Goal: Transaction & Acquisition: Purchase product/service

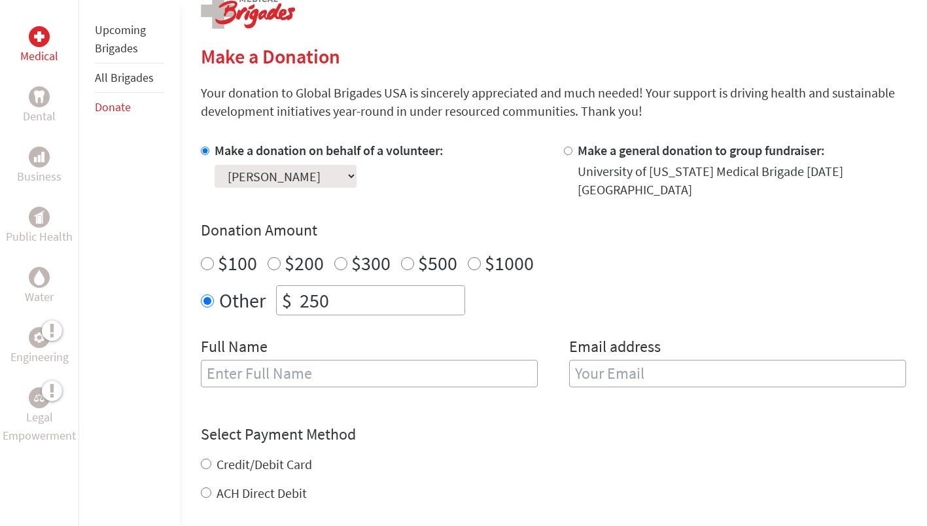
click at [282, 360] on input "text" at bounding box center [369, 373] width 337 height 27
type input "[PERSON_NAME]"
click at [593, 360] on input "email" at bounding box center [737, 373] width 337 height 27
type input "[EMAIL_ADDRESS][DOMAIN_NAME]"
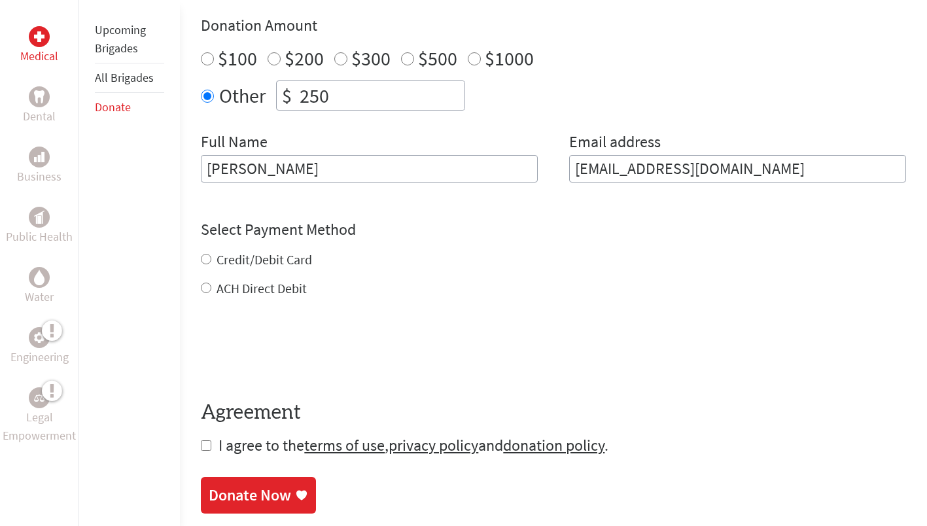
scroll to position [487, 0]
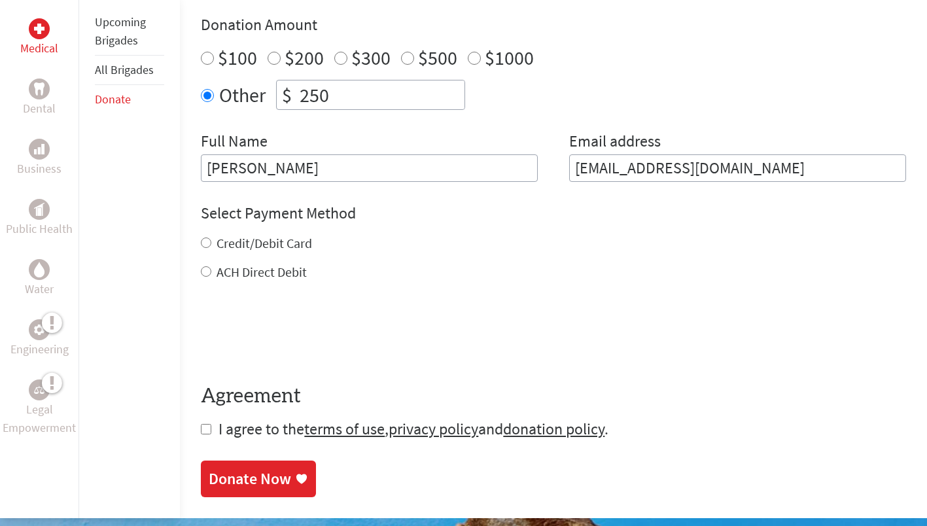
click at [201, 251] on div "Credit/Debit Card ACH Direct Debit" at bounding box center [553, 257] width 705 height 47
click at [209, 237] on input "Credit/Debit Card" at bounding box center [206, 242] width 10 height 10
radio input "true"
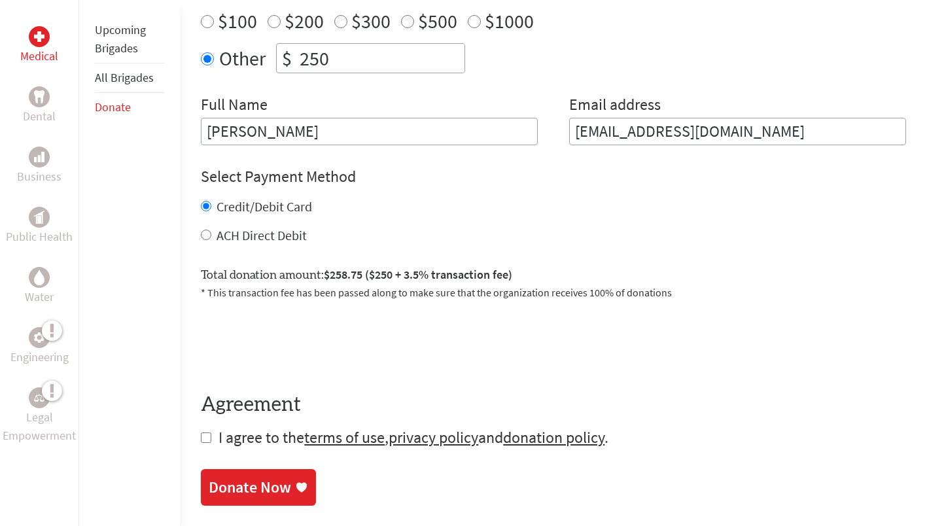
scroll to position [525, 0]
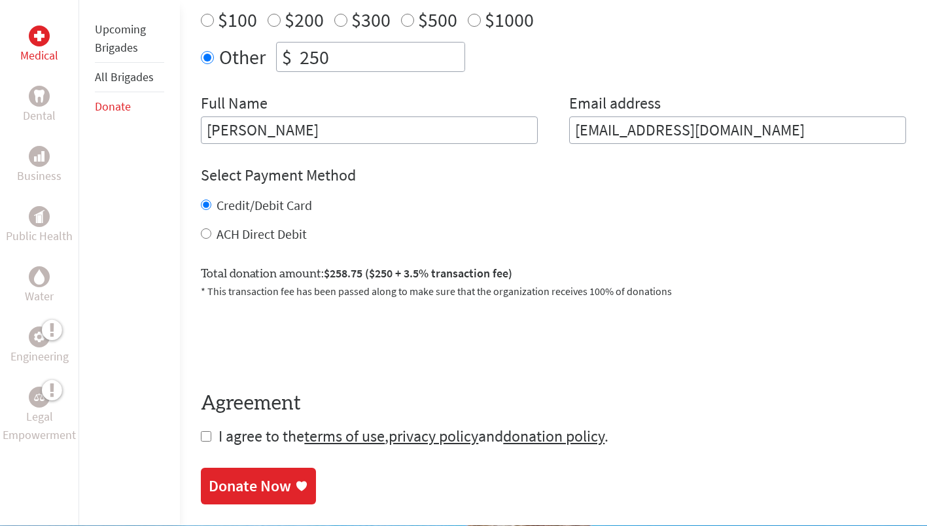
click at [211, 225] on div "ACH Direct Debit" at bounding box center [553, 234] width 705 height 18
click at [203, 228] on input "ACH Direct Debit" at bounding box center [206, 233] width 10 height 10
radio input "true"
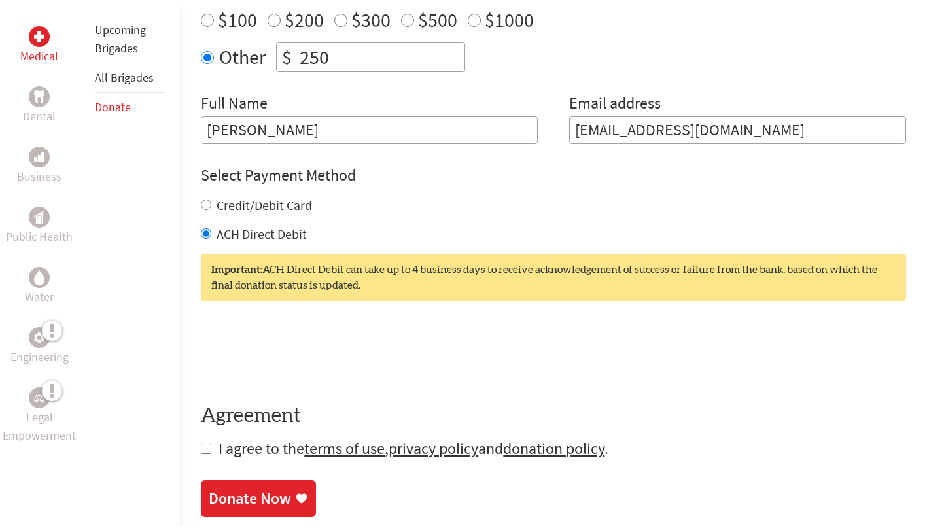
click at [207, 199] on input "Credit/Debit Card" at bounding box center [206, 204] width 10 height 10
radio input "true"
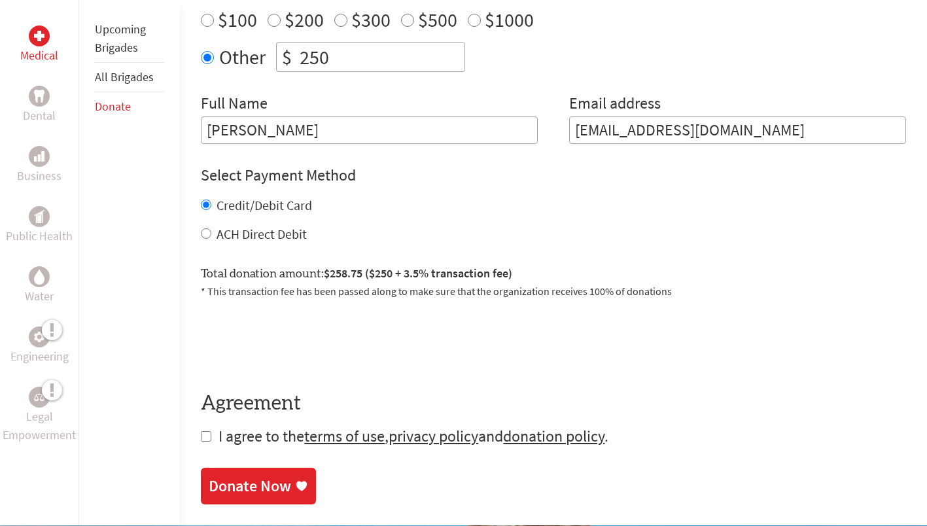
scroll to position [635, 0]
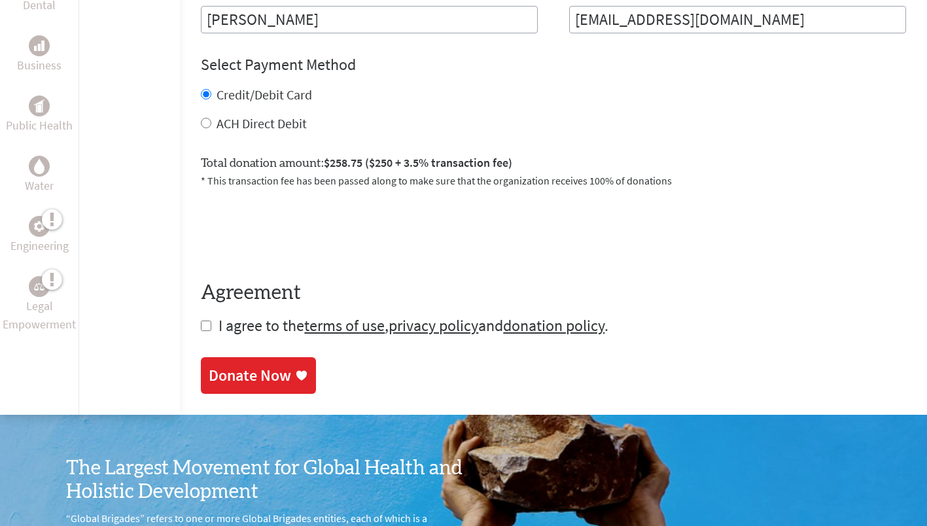
click at [216, 314] on form "Make a donation on behalf of a volunteer: Select a volunteer... [PERSON_NAME] […" at bounding box center [553, 61] width 705 height 549
click at [212, 317] on form "Make a donation on behalf of a volunteer: Select a volunteer... [PERSON_NAME] […" at bounding box center [553, 61] width 705 height 549
click at [206, 320] on input "checkbox" at bounding box center [206, 325] width 10 height 10
checkbox input "true"
click at [245, 379] on link "Donate Now" at bounding box center [258, 376] width 115 height 37
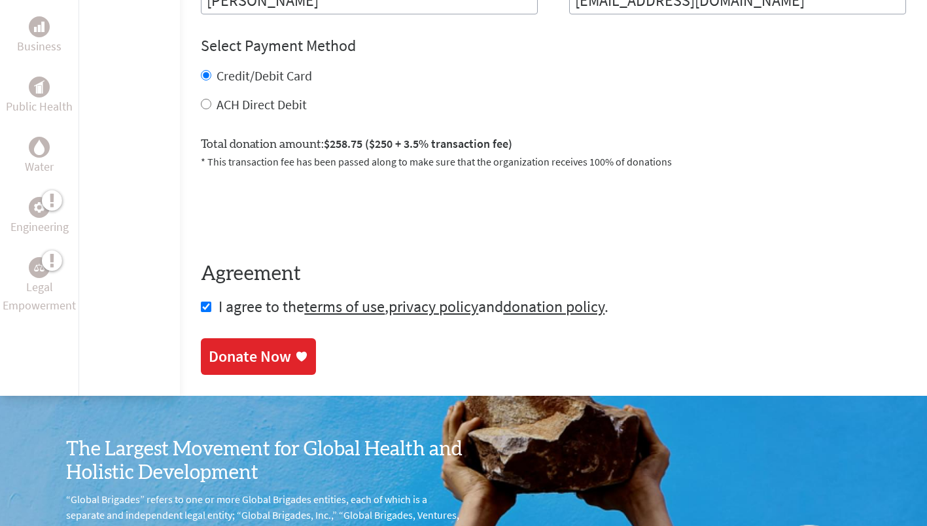
scroll to position [658, 0]
